Goal: Navigation & Orientation: Find specific page/section

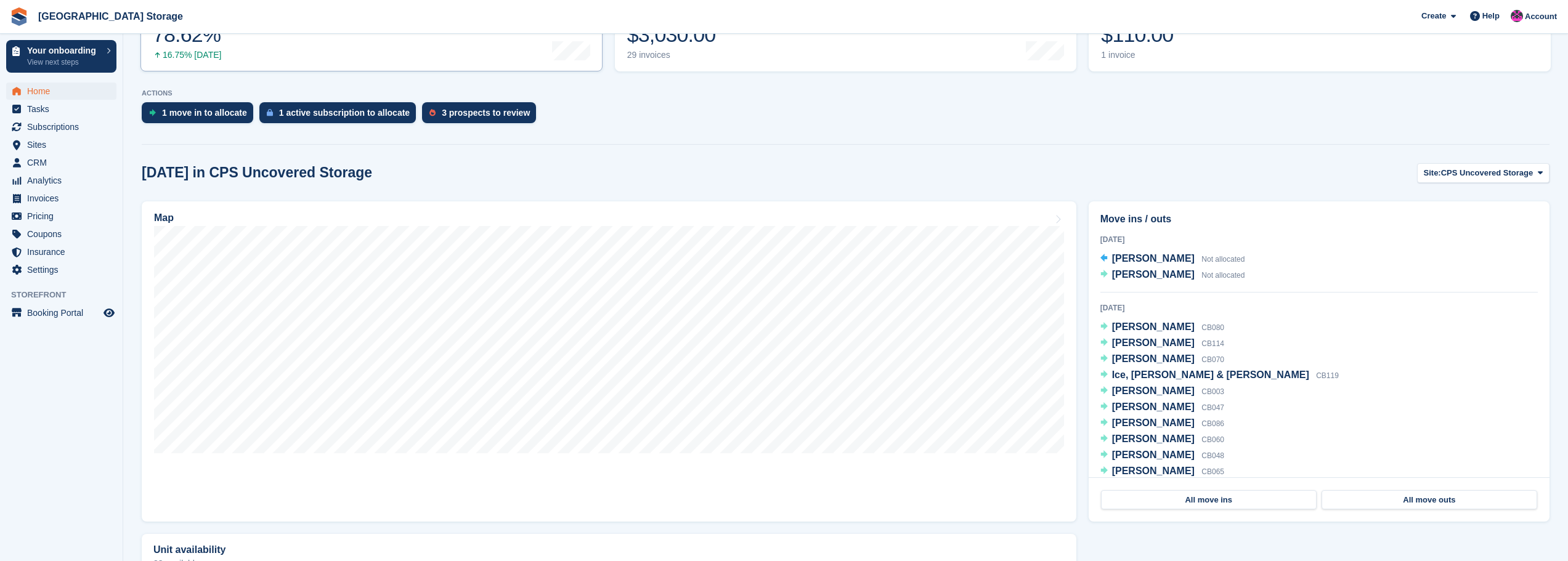
scroll to position [247, 0]
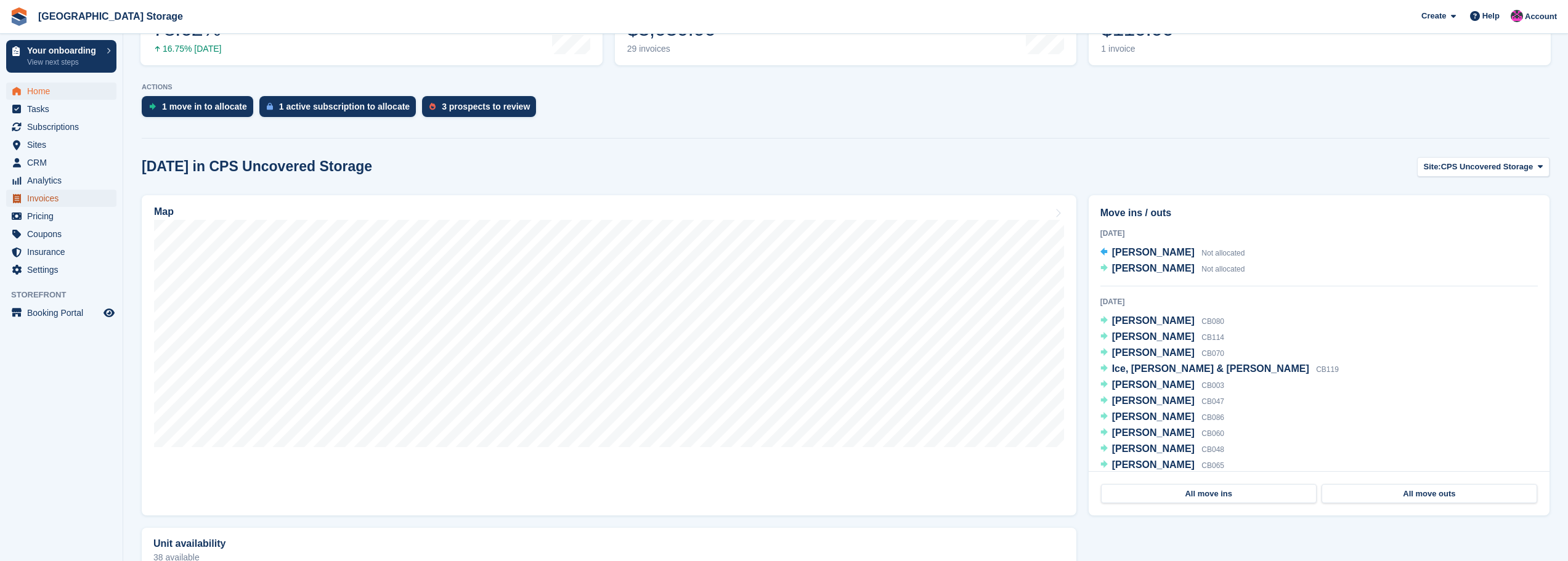
click at [41, 202] on span "Invoices" at bounding box center [64, 198] width 74 height 17
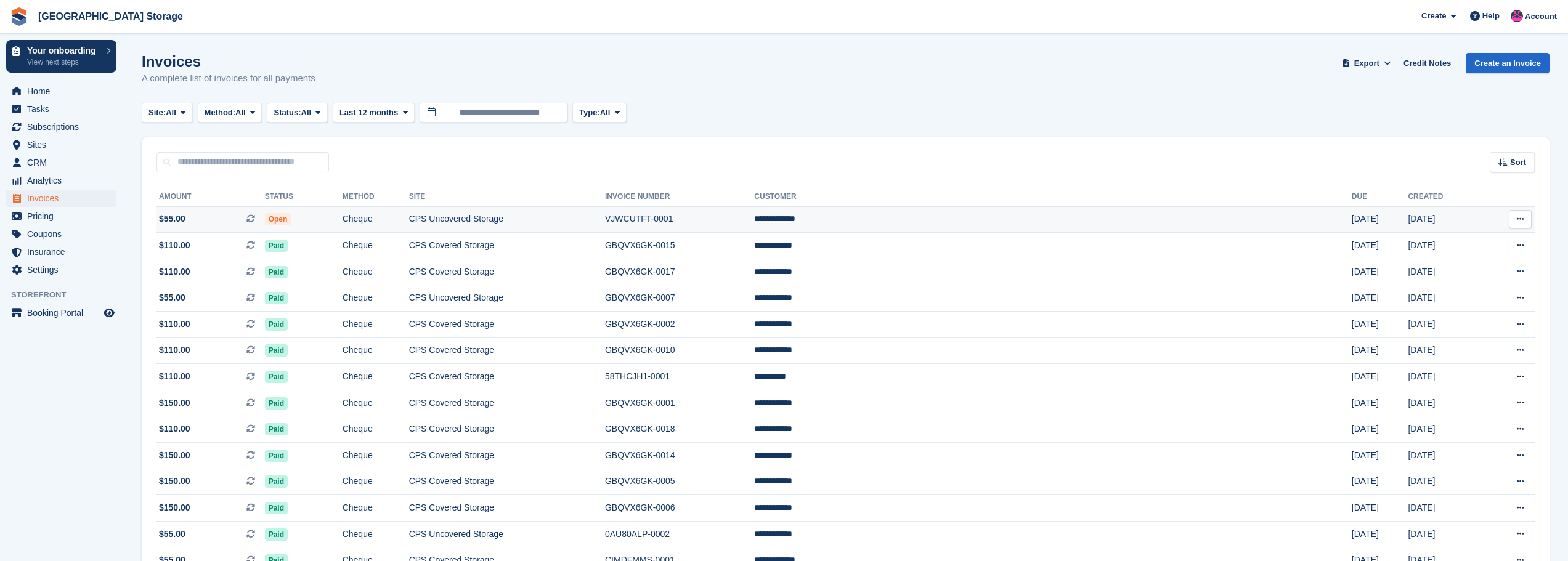
click at [343, 217] on td "Open" at bounding box center [303, 219] width 77 height 27
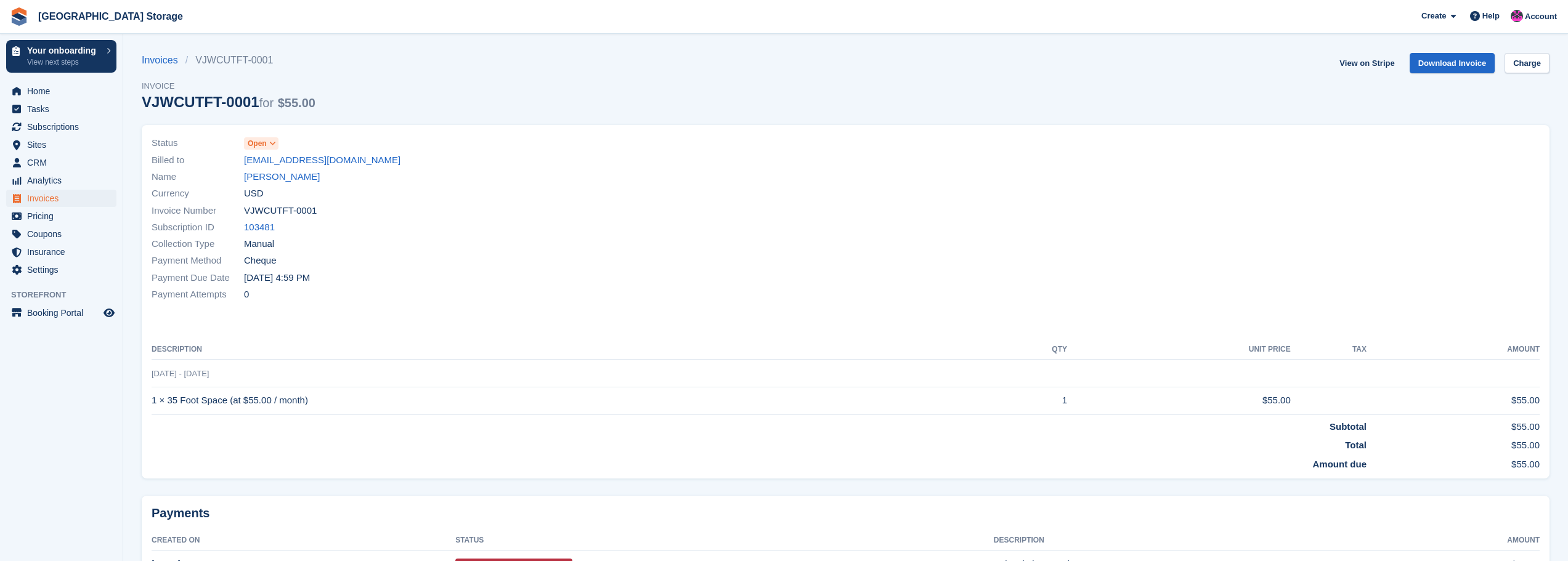
click at [273, 143] on icon at bounding box center [273, 143] width 7 height 7
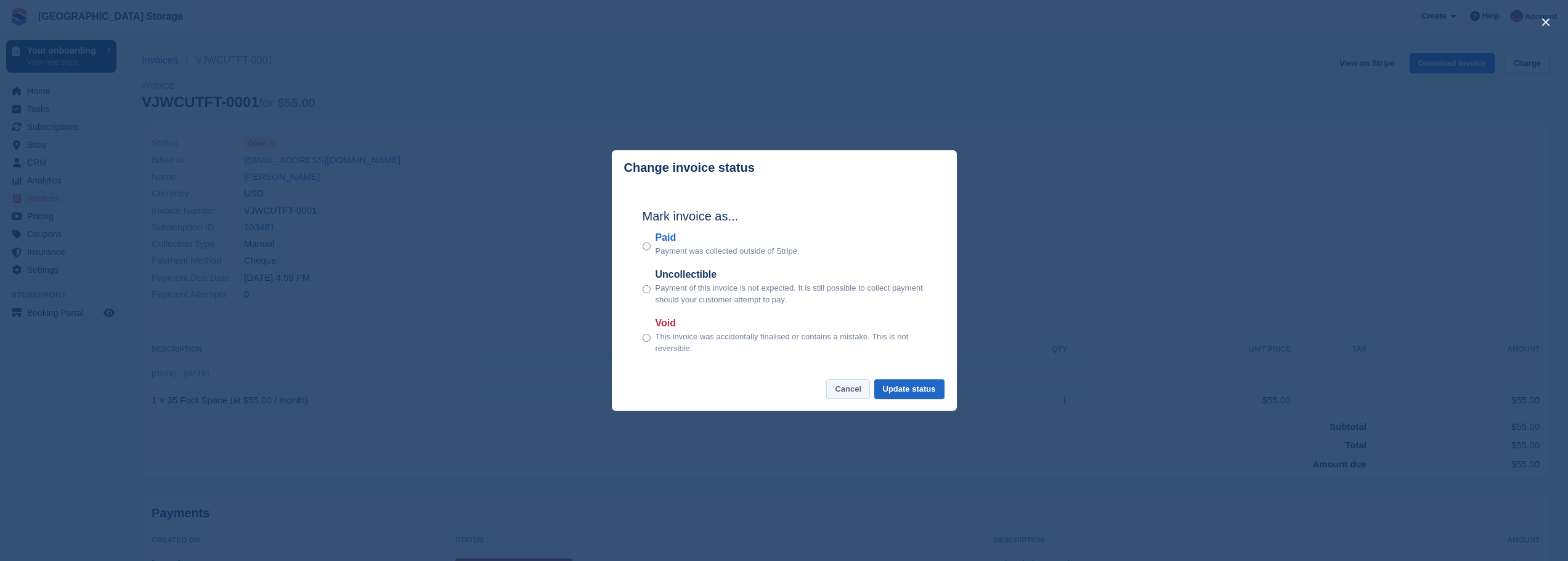
click at [840, 394] on button "Cancel" at bounding box center [847, 389] width 44 height 20
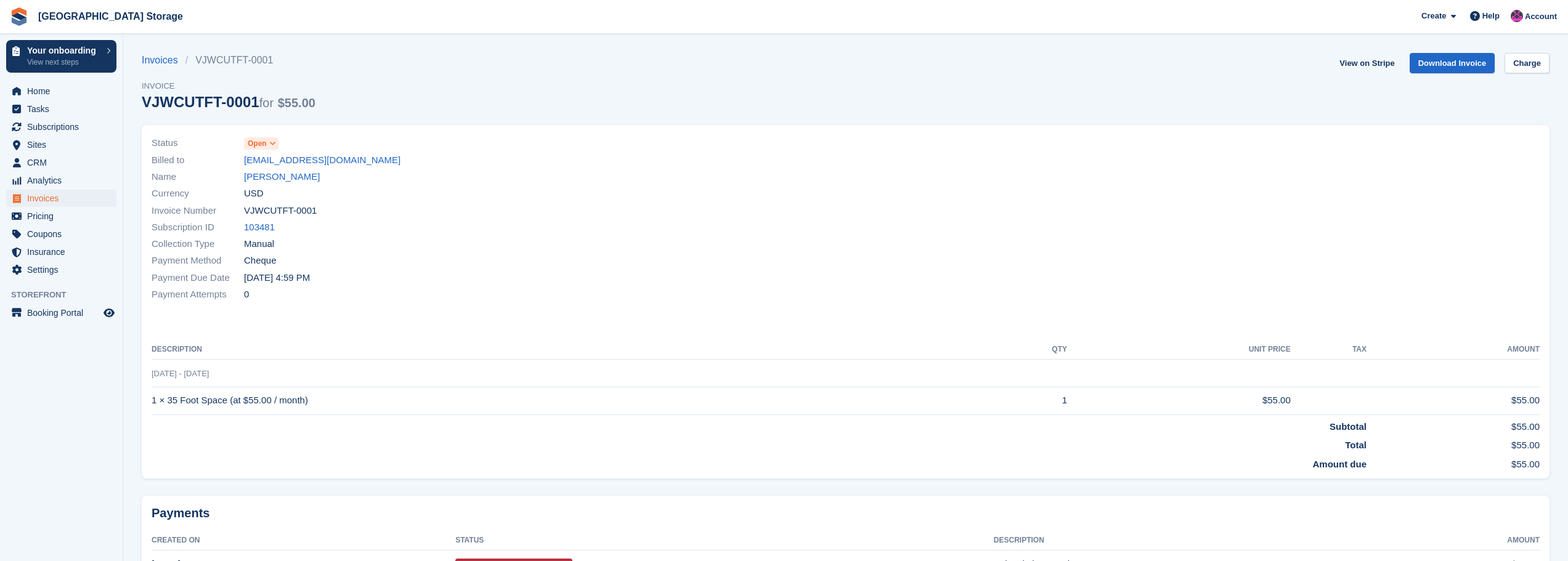
scroll to position [75, 0]
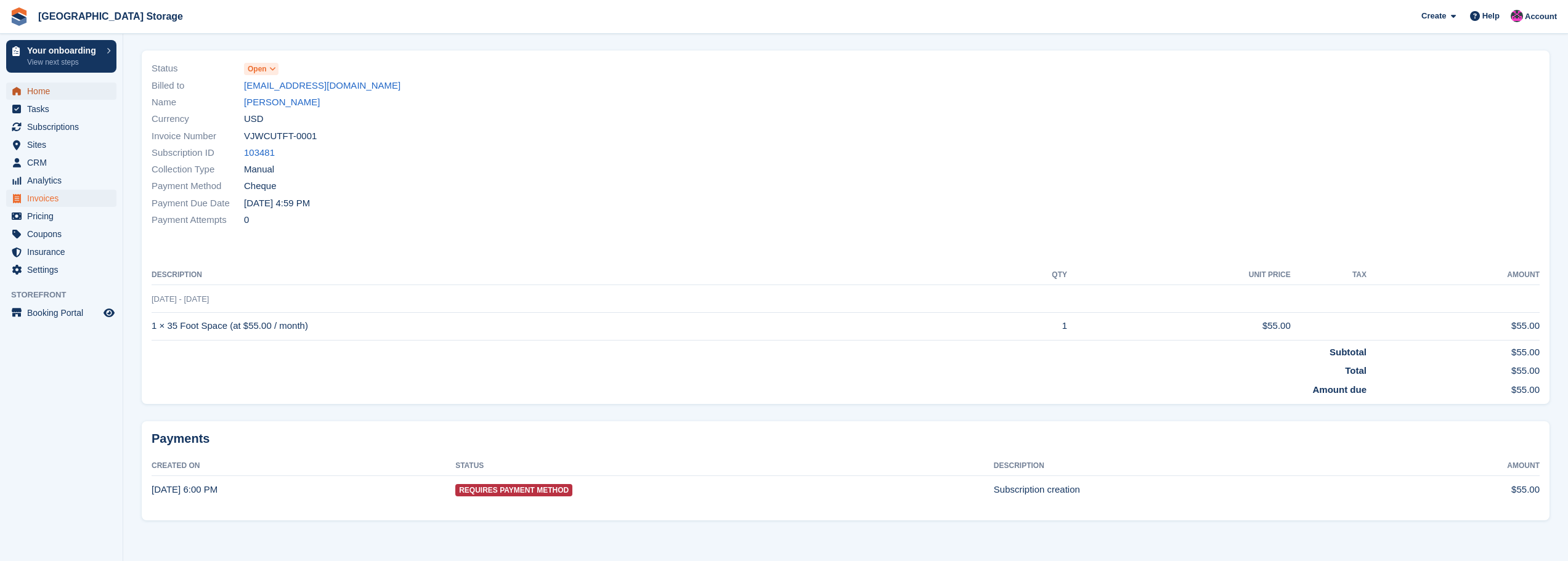
click at [33, 98] on span "Home" at bounding box center [64, 91] width 74 height 17
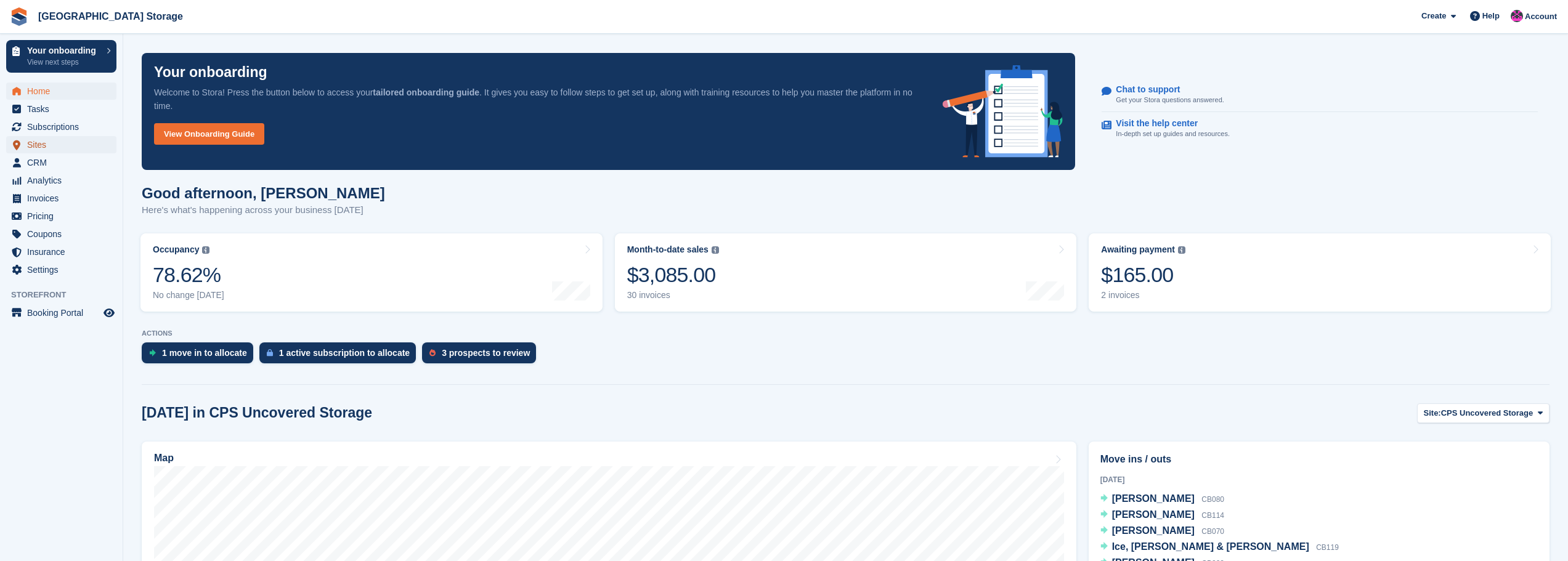
click at [35, 146] on span "Sites" at bounding box center [64, 144] width 74 height 17
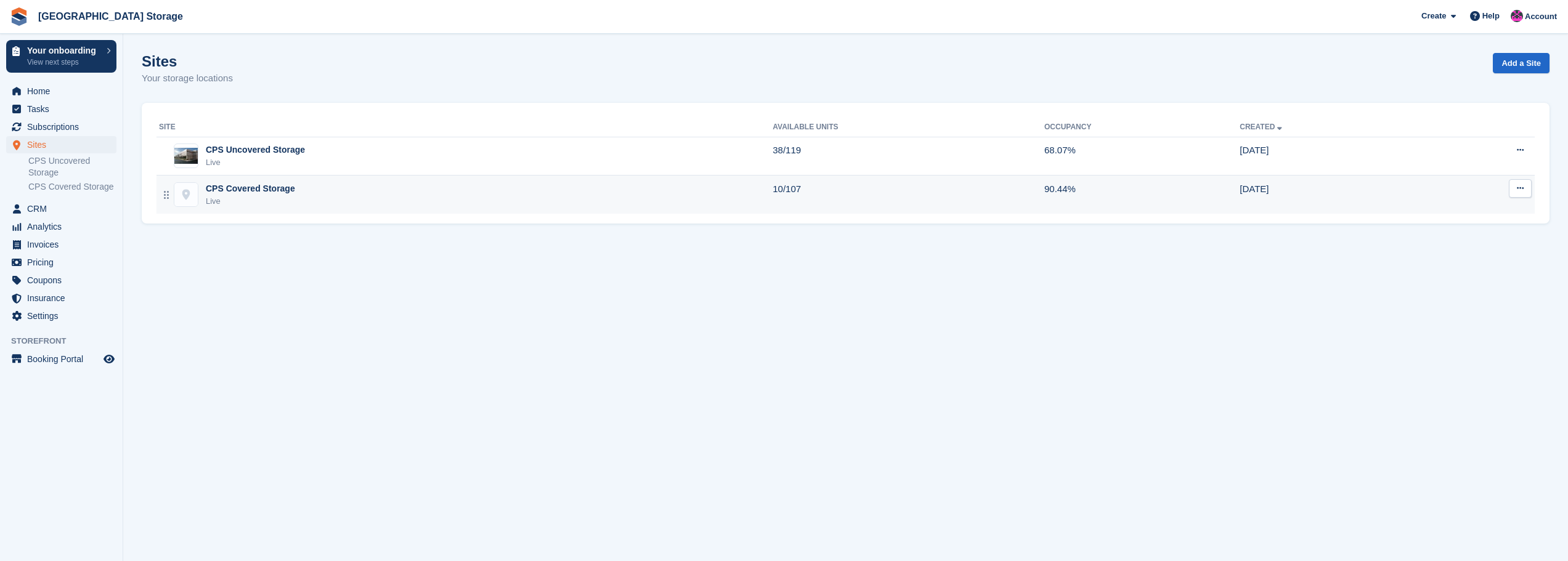
click at [795, 194] on td "10/107" at bounding box center [908, 194] width 272 height 38
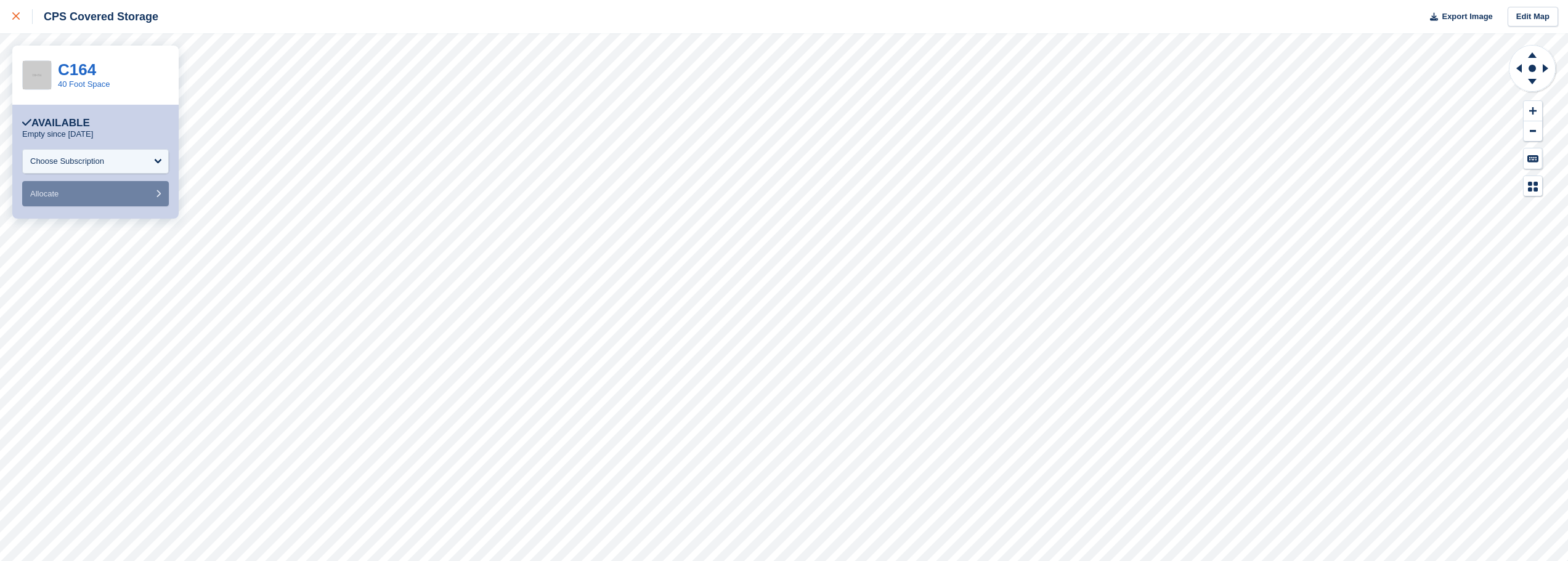
click at [8, 18] on link at bounding box center [16, 16] width 33 height 33
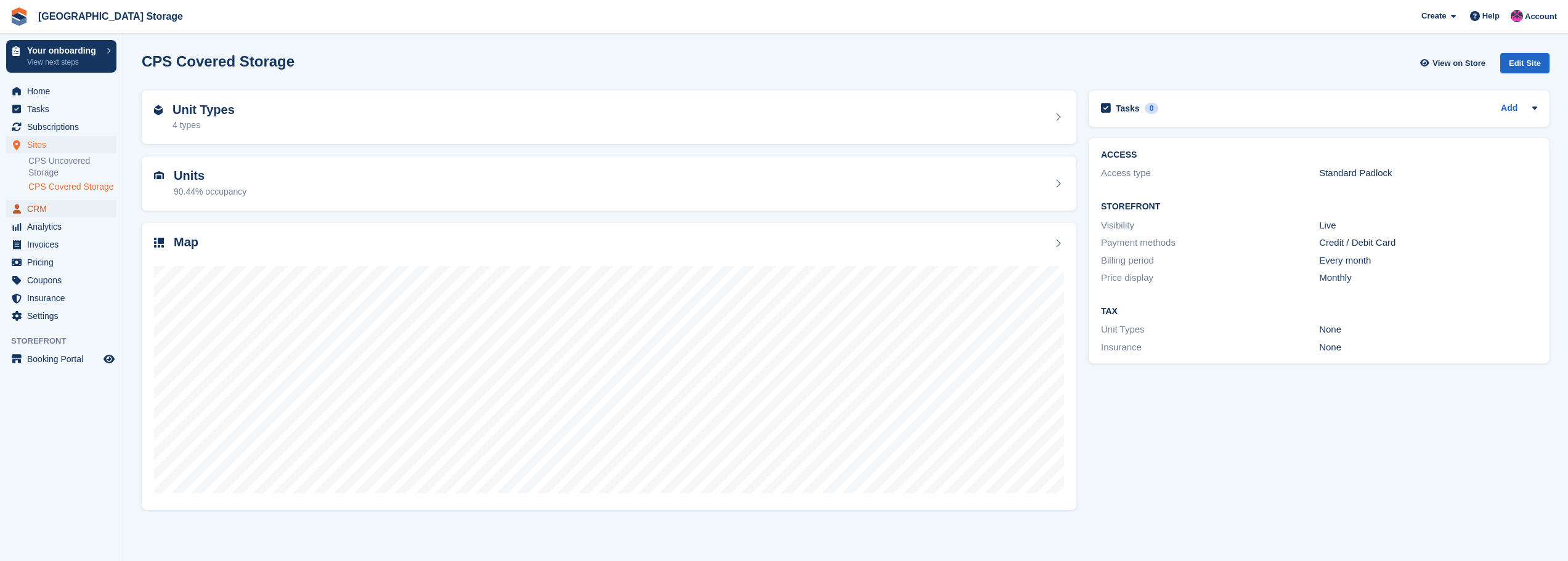
click at [47, 207] on span "CRM" at bounding box center [64, 208] width 74 height 17
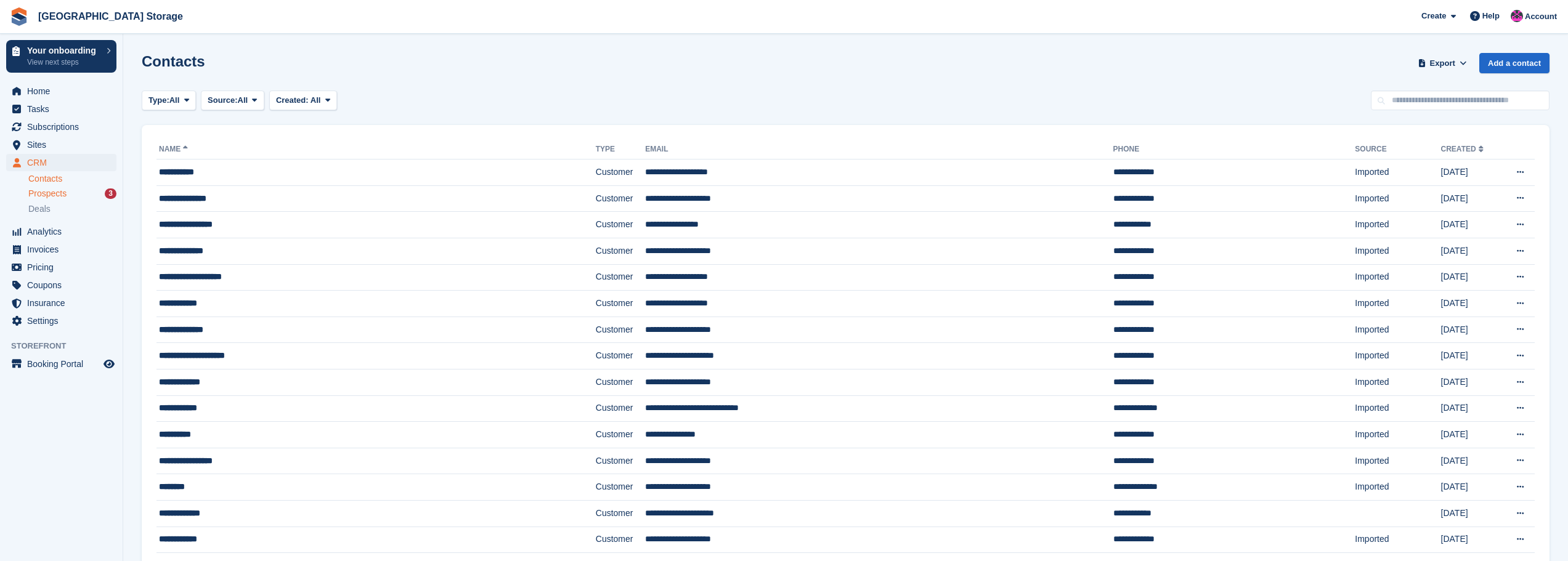
click at [77, 194] on div "Prospects 3" at bounding box center [72, 194] width 88 height 12
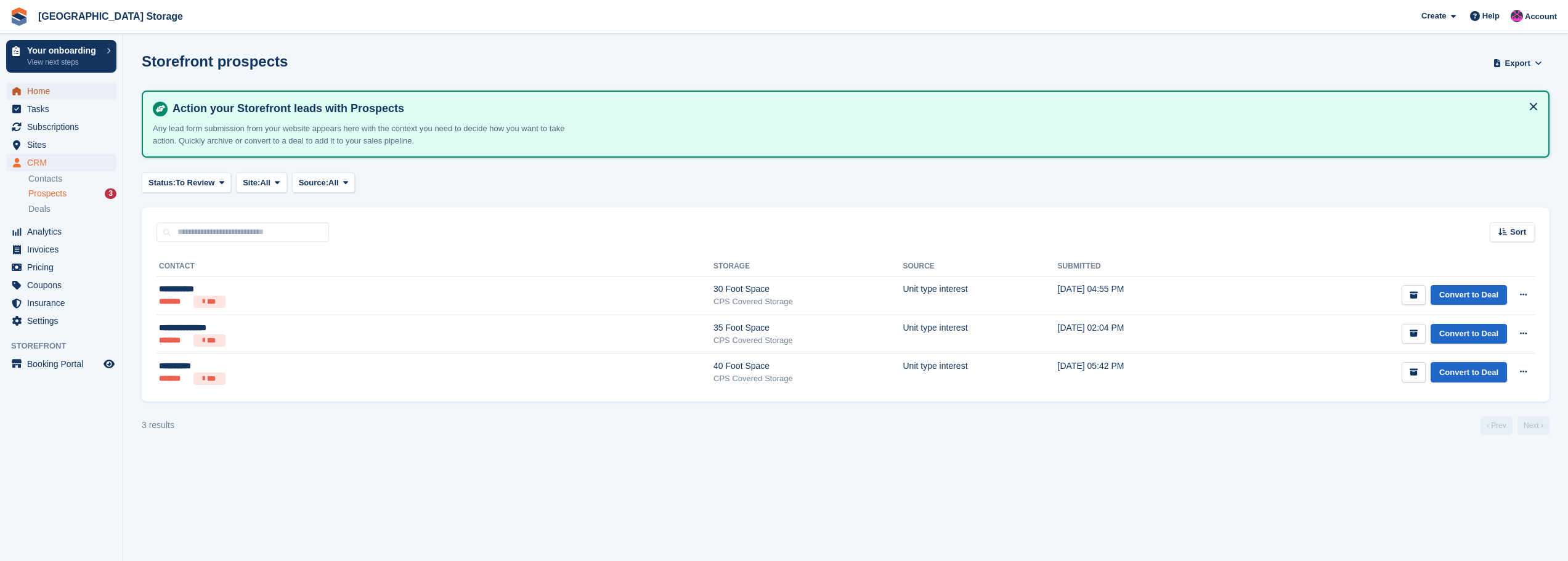
click at [44, 88] on span "Home" at bounding box center [64, 91] width 74 height 17
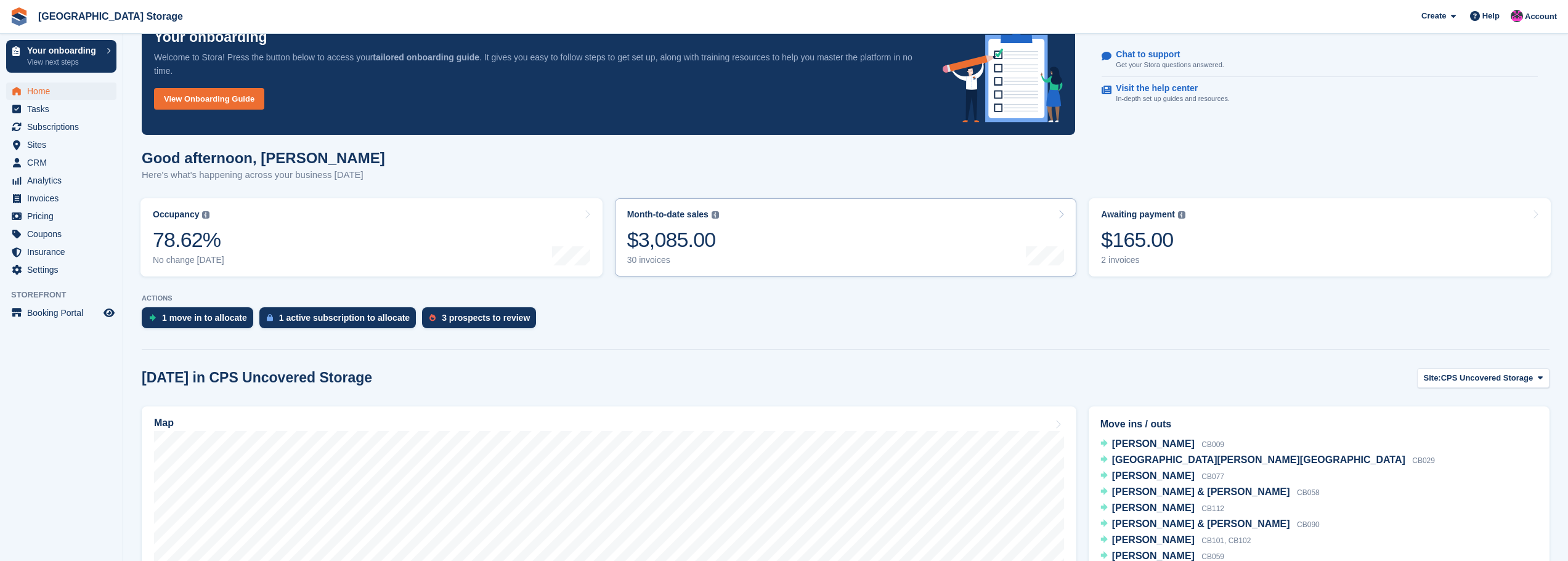
scroll to position [33, 0]
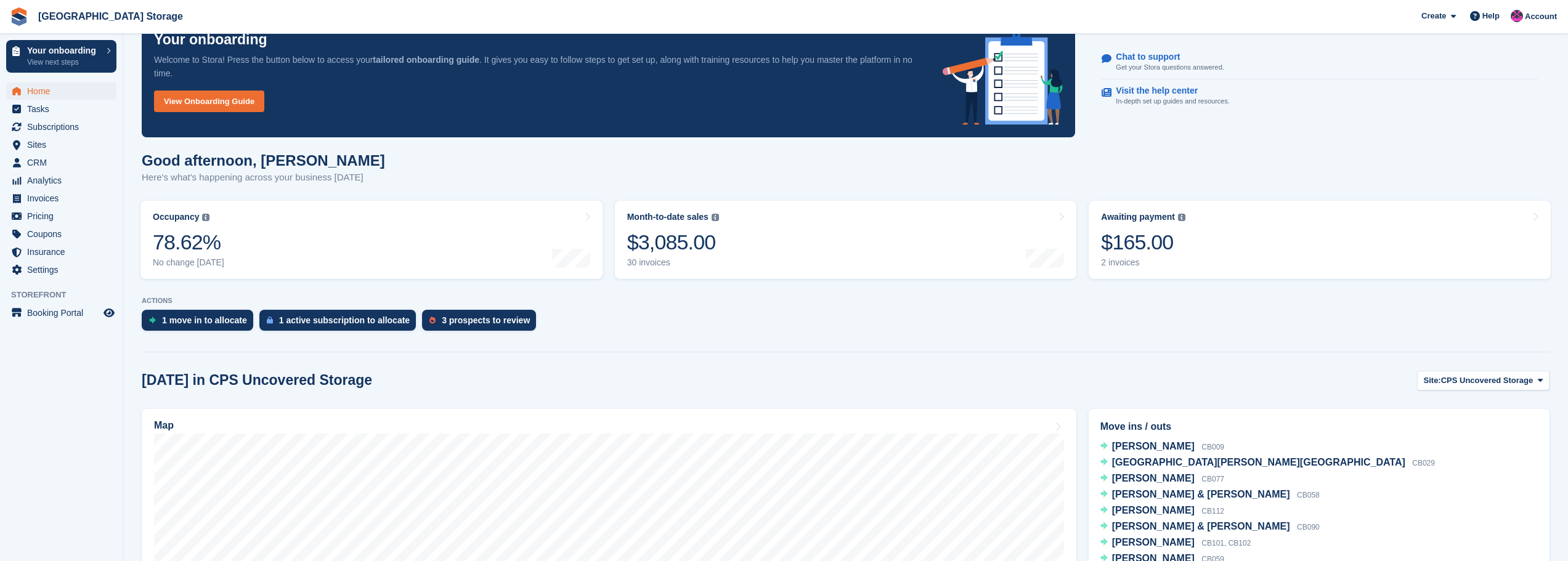
click at [1472, 384] on span "CPS Uncovered Storage" at bounding box center [1487, 381] width 92 height 12
click at [1490, 423] on link "CPS Covered Storage" at bounding box center [1485, 431] width 115 height 22
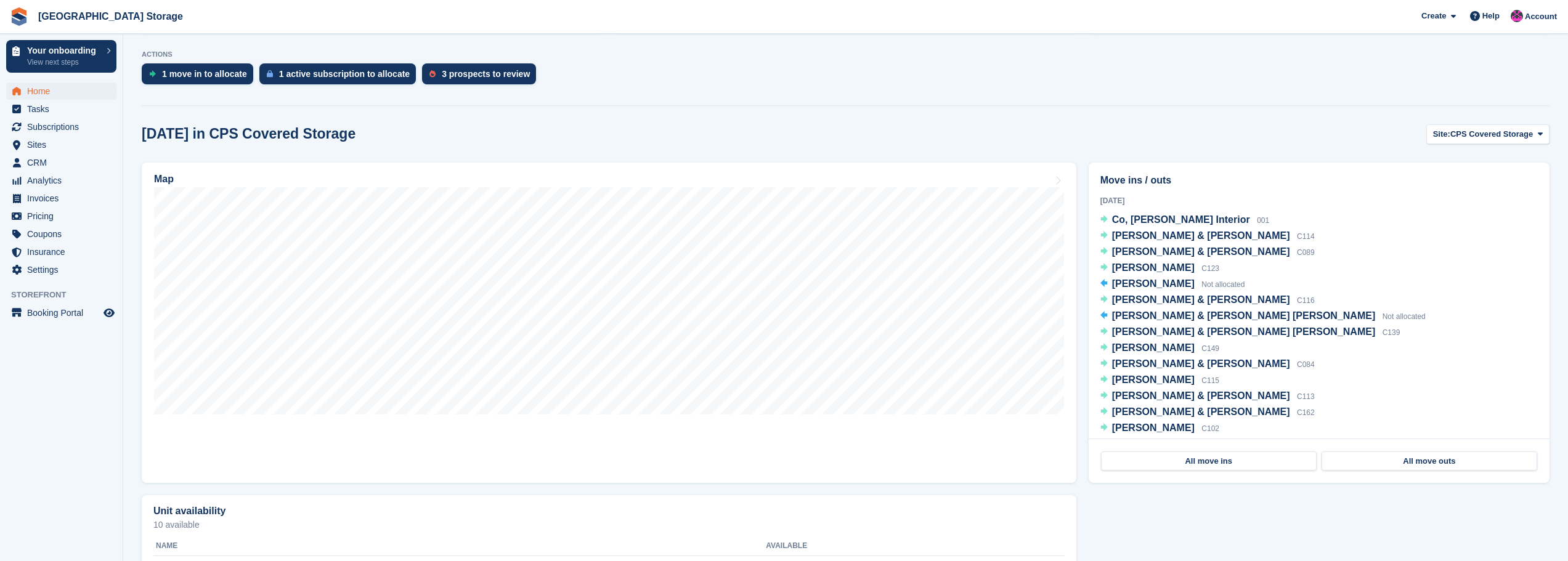
scroll to position [458, 0]
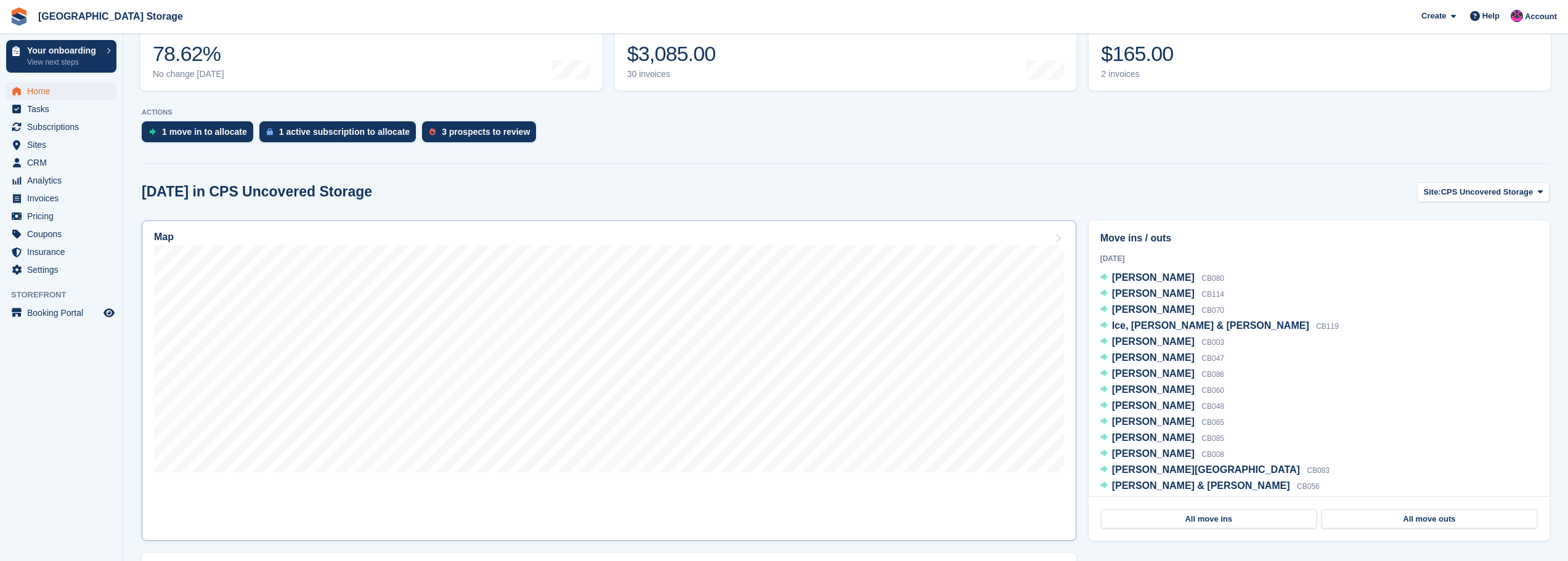
scroll to position [33, 0]
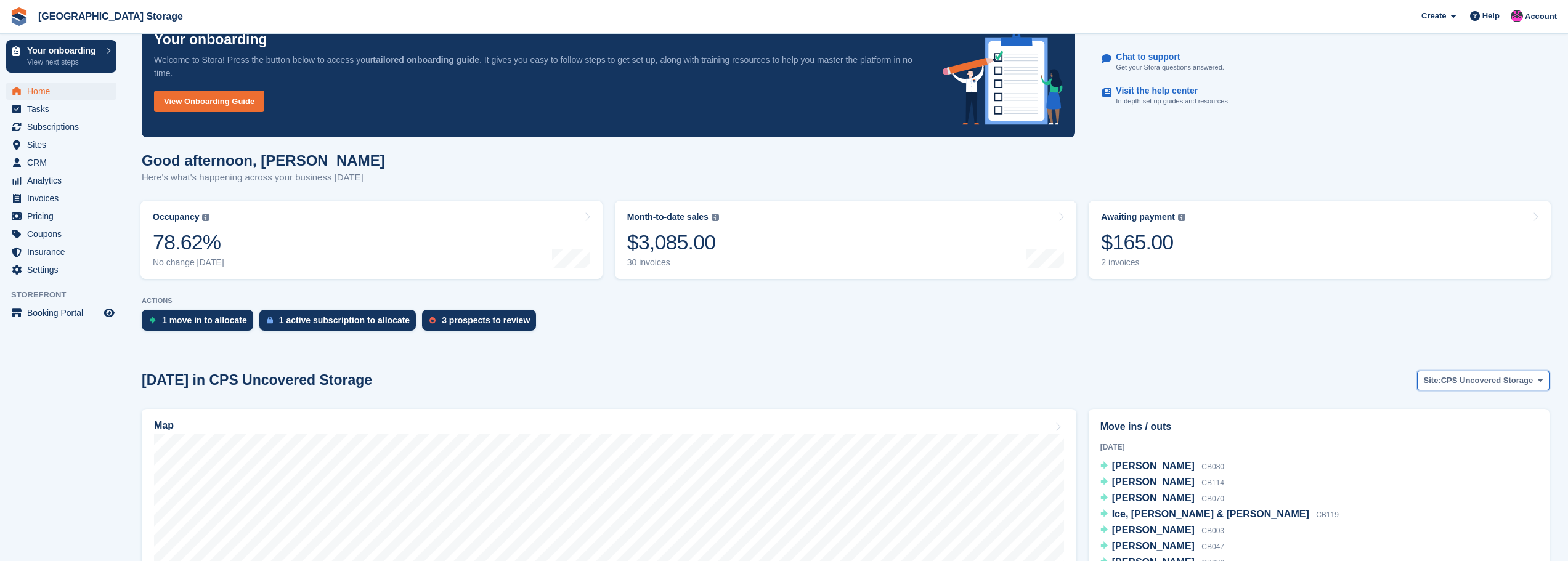
click at [1496, 385] on span "CPS Uncovered Storage" at bounding box center [1487, 381] width 92 height 12
click at [1457, 423] on link "CPS Covered Storage" at bounding box center [1485, 431] width 115 height 22
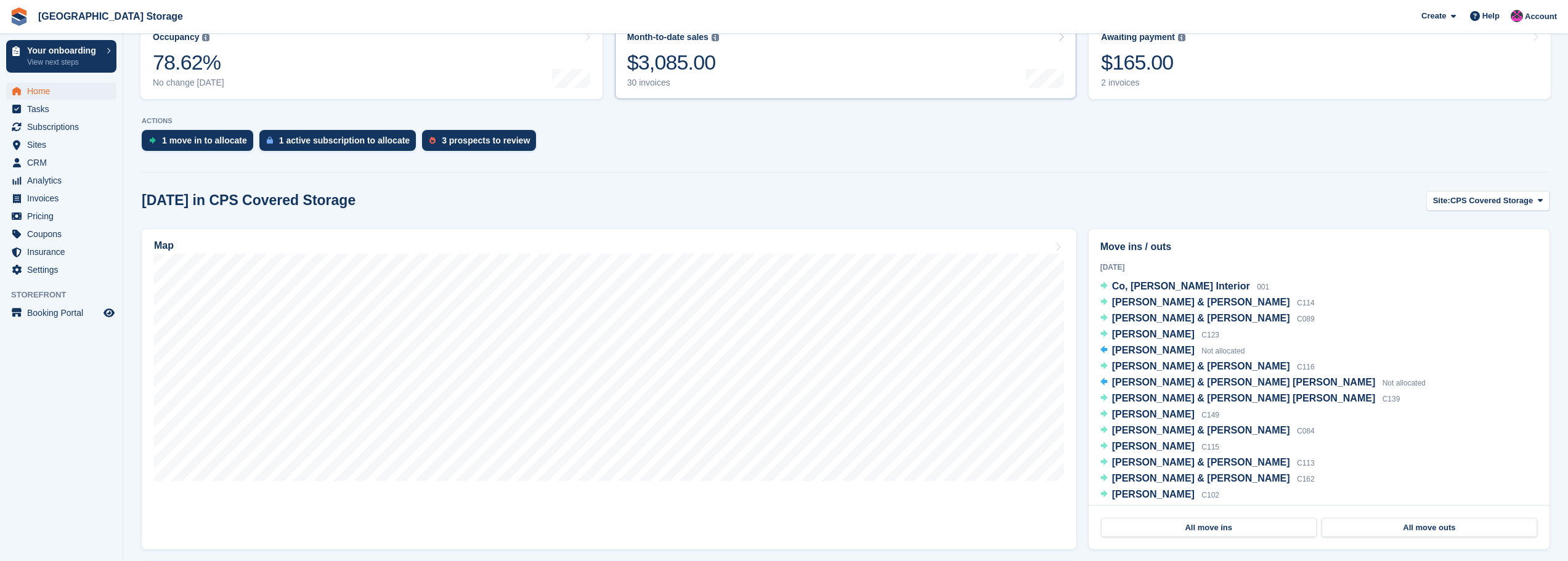
scroll to position [212, 0]
click at [715, 180] on section "Your onboarding Welcome to Stora! Press the button below to access your tailore…" at bounding box center [845, 297] width 1445 height 1019
click at [54, 201] on span "Invoices" at bounding box center [64, 198] width 74 height 17
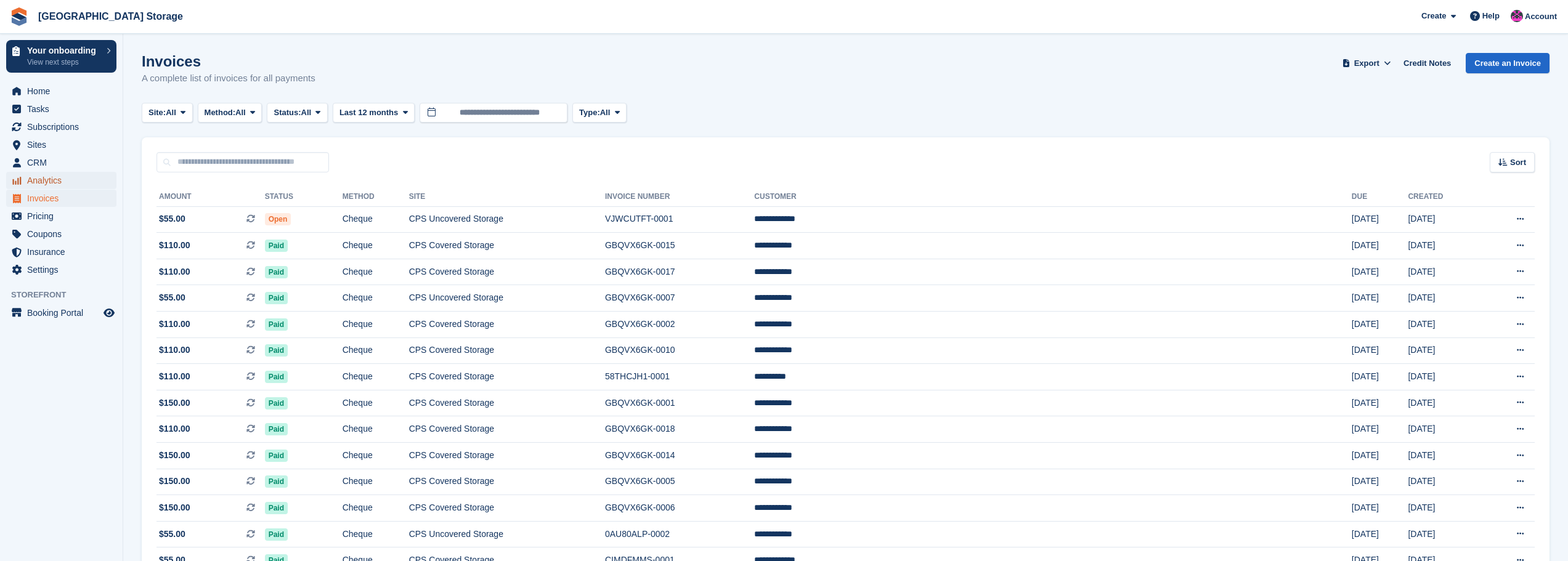
click at [58, 178] on span "Analytics" at bounding box center [64, 180] width 74 height 17
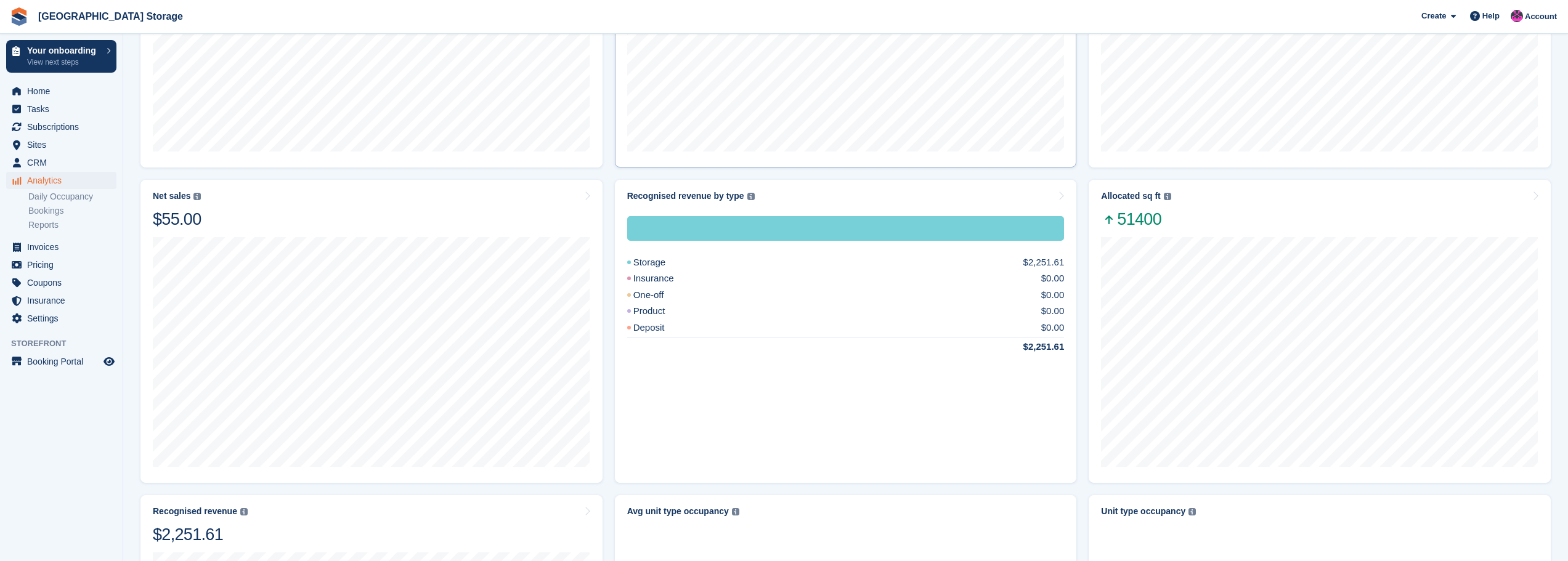
scroll to position [369, 0]
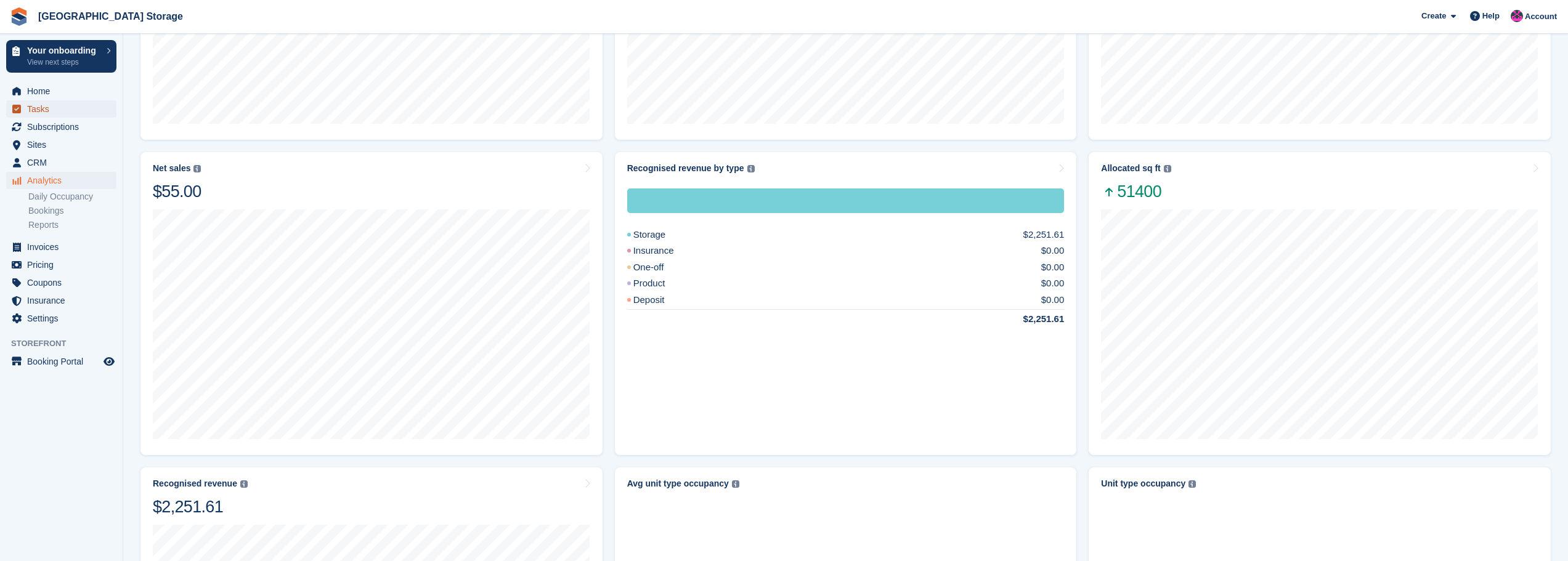
click at [64, 110] on span "Tasks" at bounding box center [64, 108] width 74 height 17
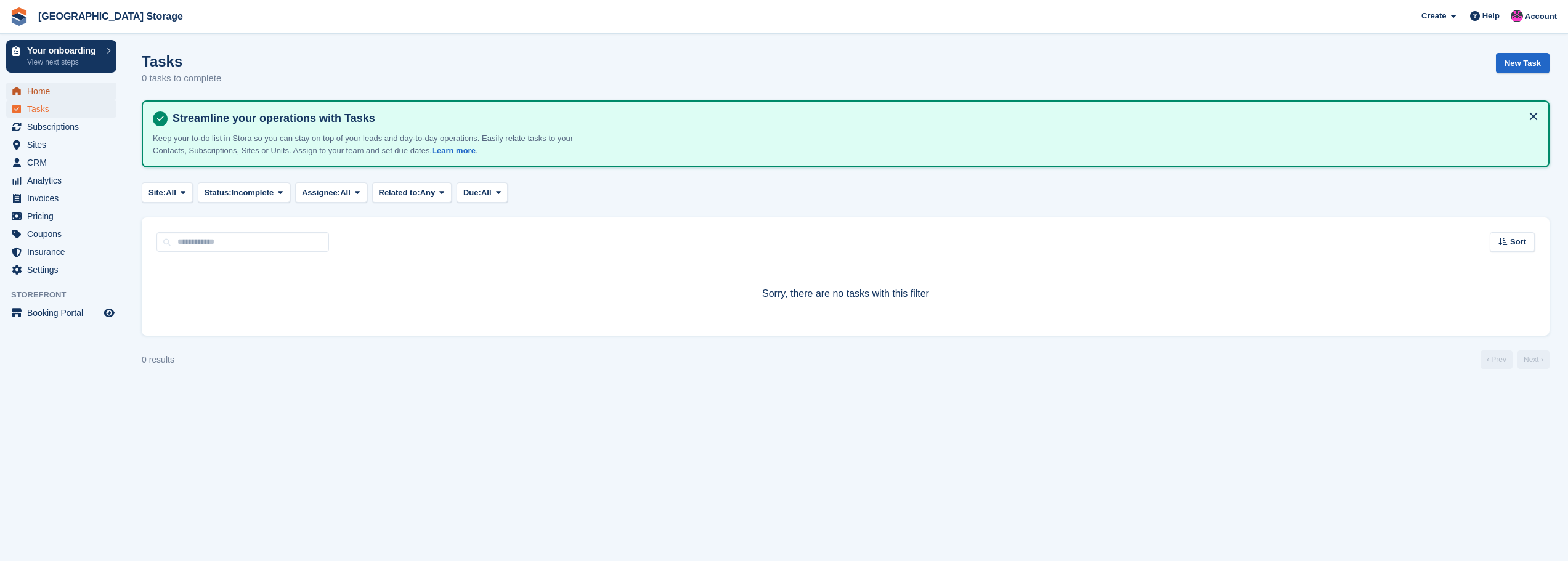
click at [59, 92] on span "Home" at bounding box center [64, 91] width 74 height 17
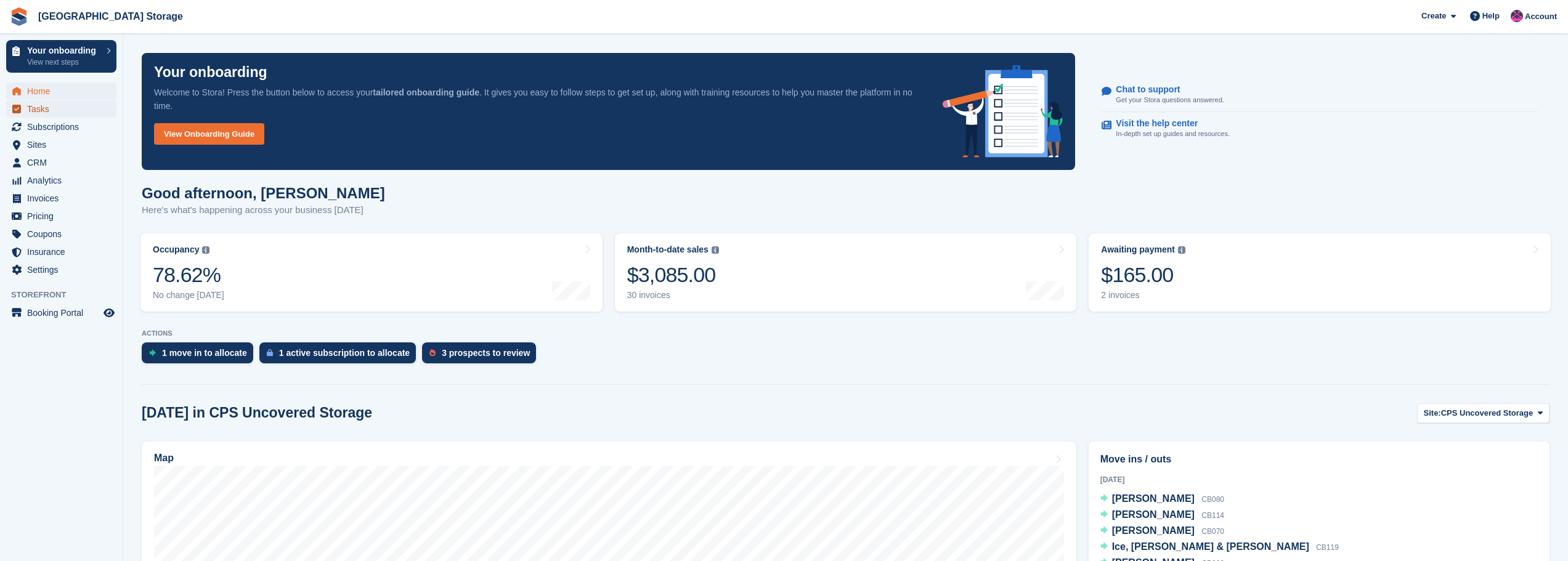
click at [45, 109] on span "Tasks" at bounding box center [64, 108] width 74 height 17
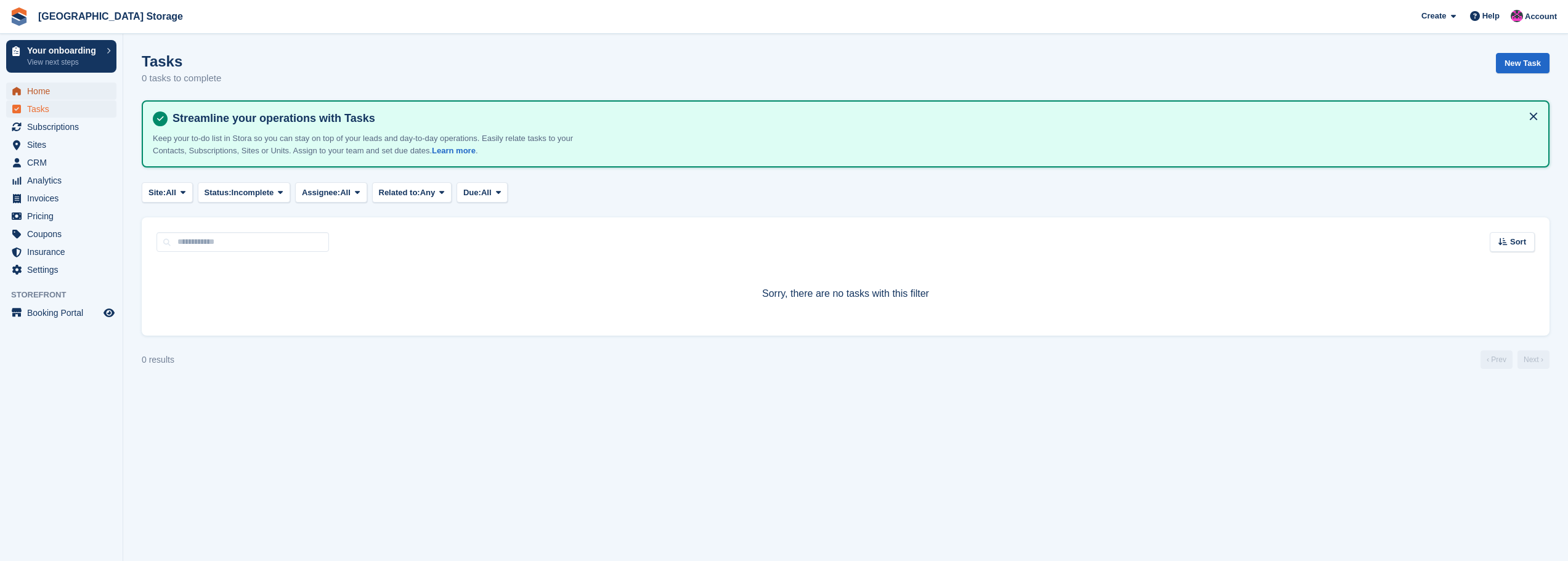
click at [44, 90] on span "Home" at bounding box center [64, 91] width 74 height 17
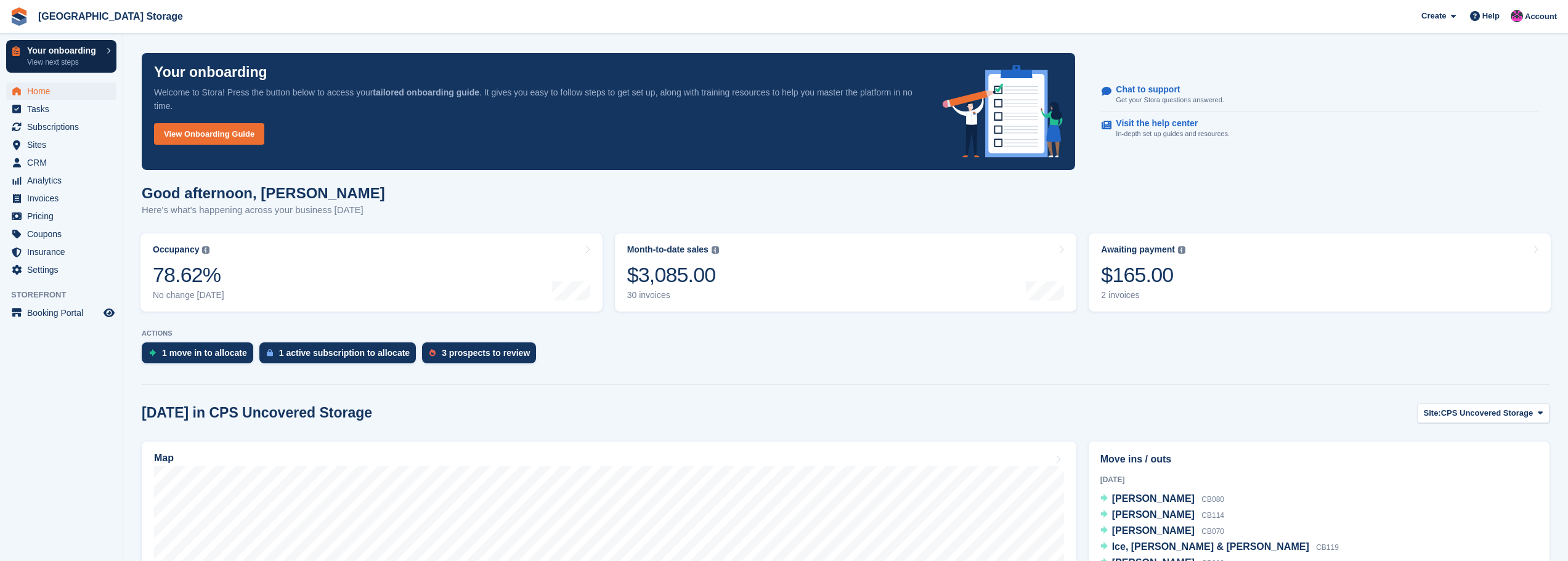
click at [39, 43] on link "Your onboarding View next steps" at bounding box center [61, 56] width 110 height 33
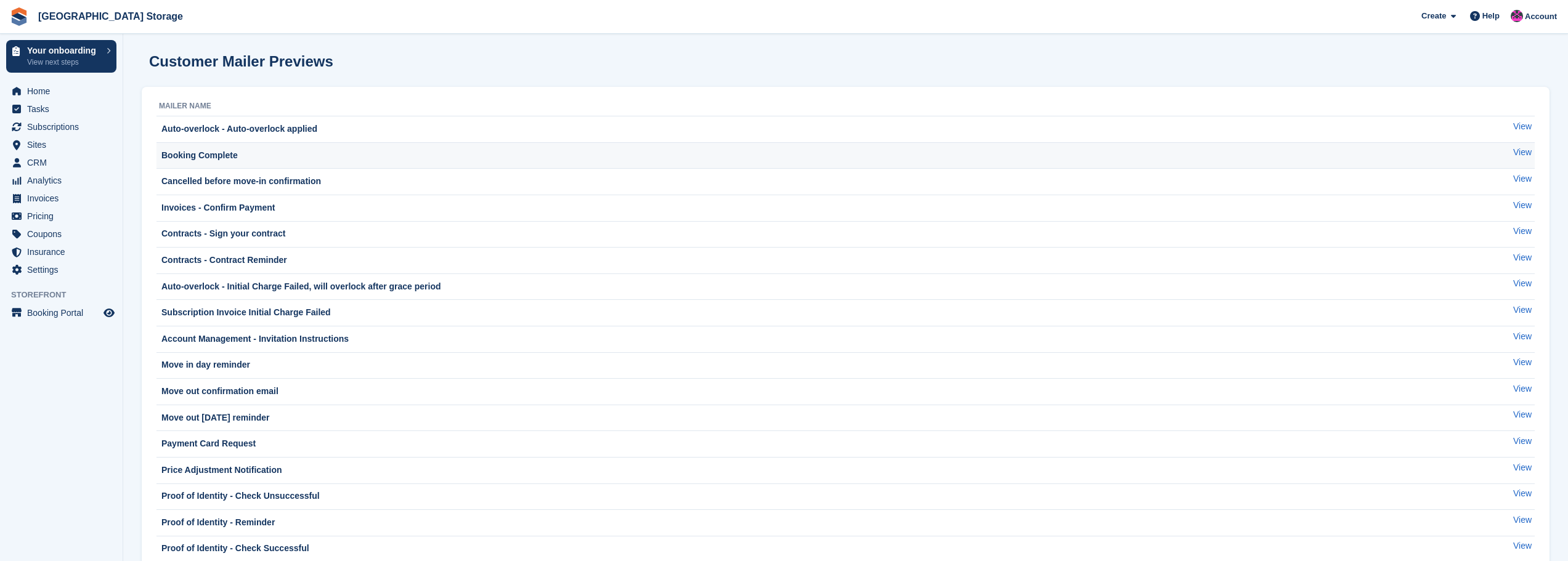
click at [284, 162] on div "Booking Complete" at bounding box center [798, 155] width 1279 height 13
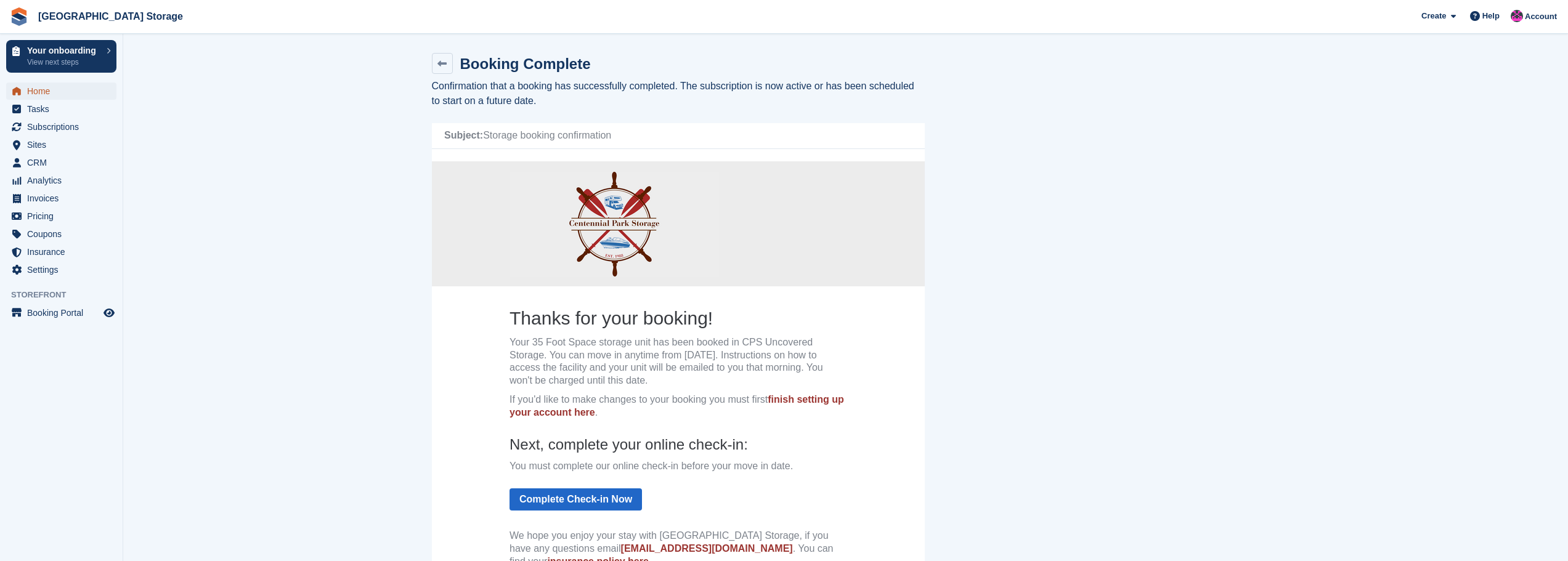
click at [44, 92] on span "Home" at bounding box center [64, 91] width 74 height 17
